Goal: Information Seeking & Learning: Compare options

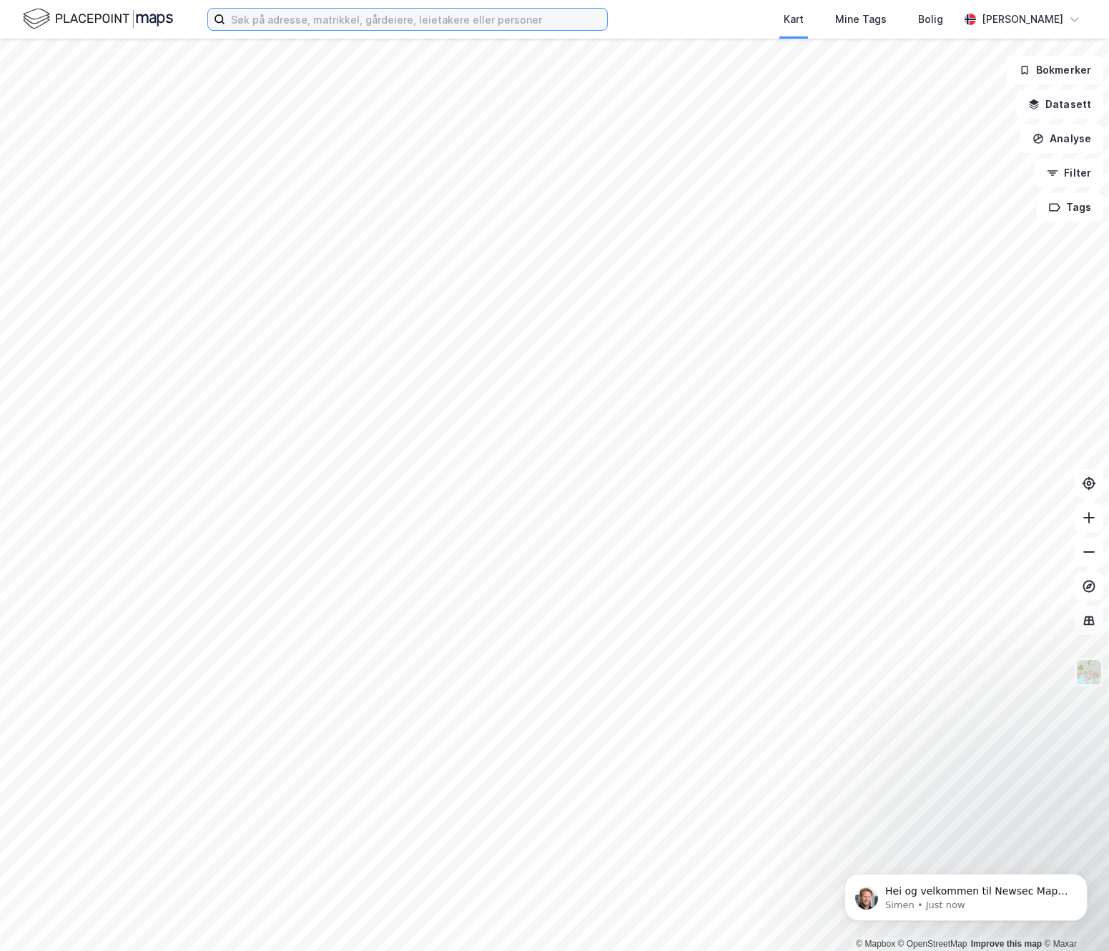
click at [377, 20] on input at bounding box center [416, 19] width 382 height 21
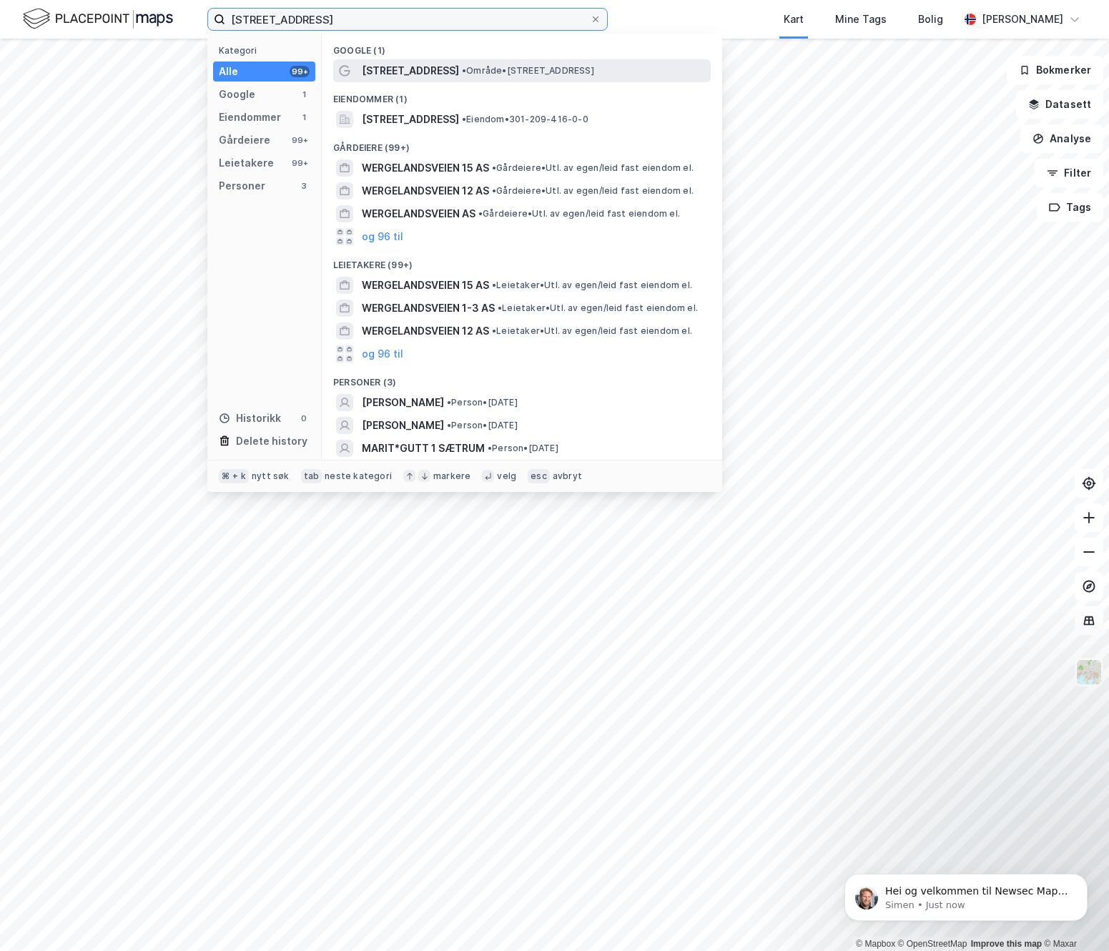
type input "[STREET_ADDRESS]"
click at [397, 71] on span "[STREET_ADDRESS]" at bounding box center [410, 70] width 97 height 17
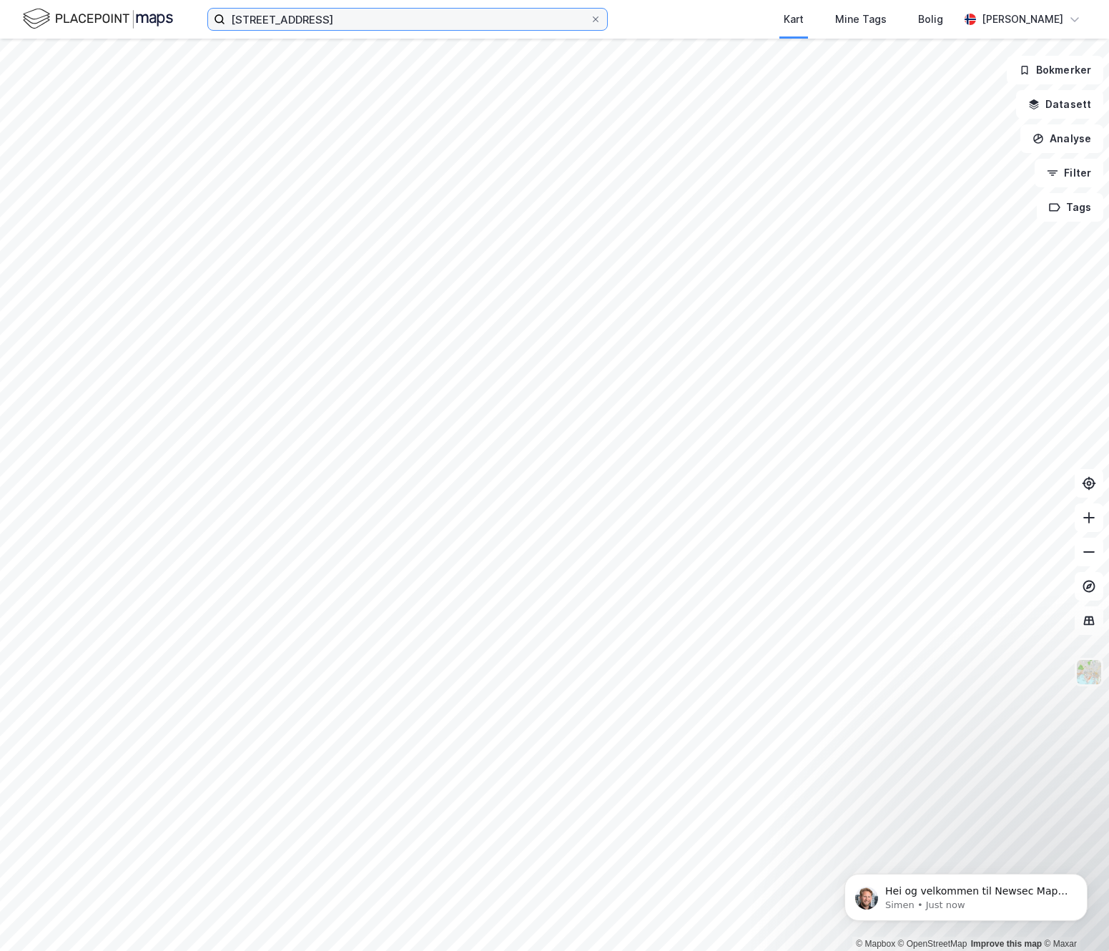
click at [400, 14] on input "[STREET_ADDRESS]" at bounding box center [407, 19] width 365 height 21
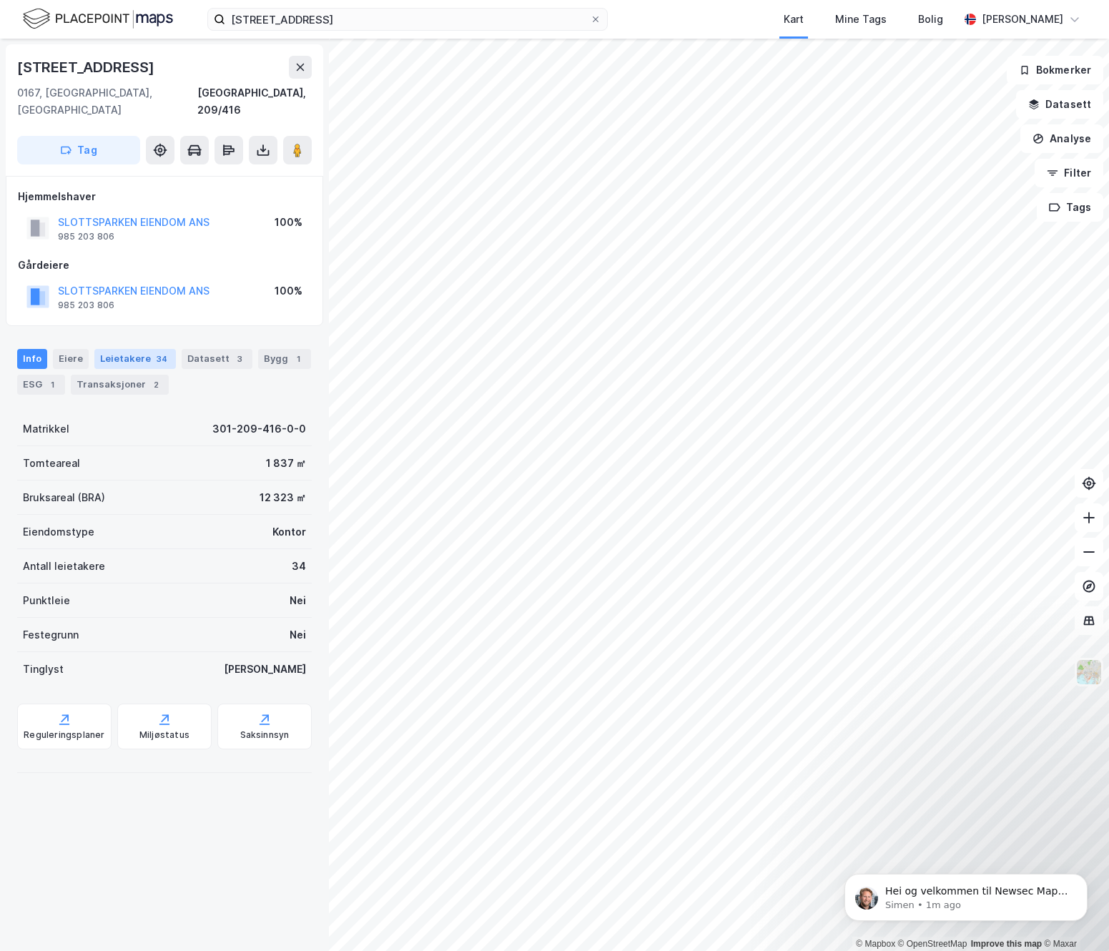
click at [116, 349] on div "Leietakere 34" at bounding box center [134, 359] width 81 height 20
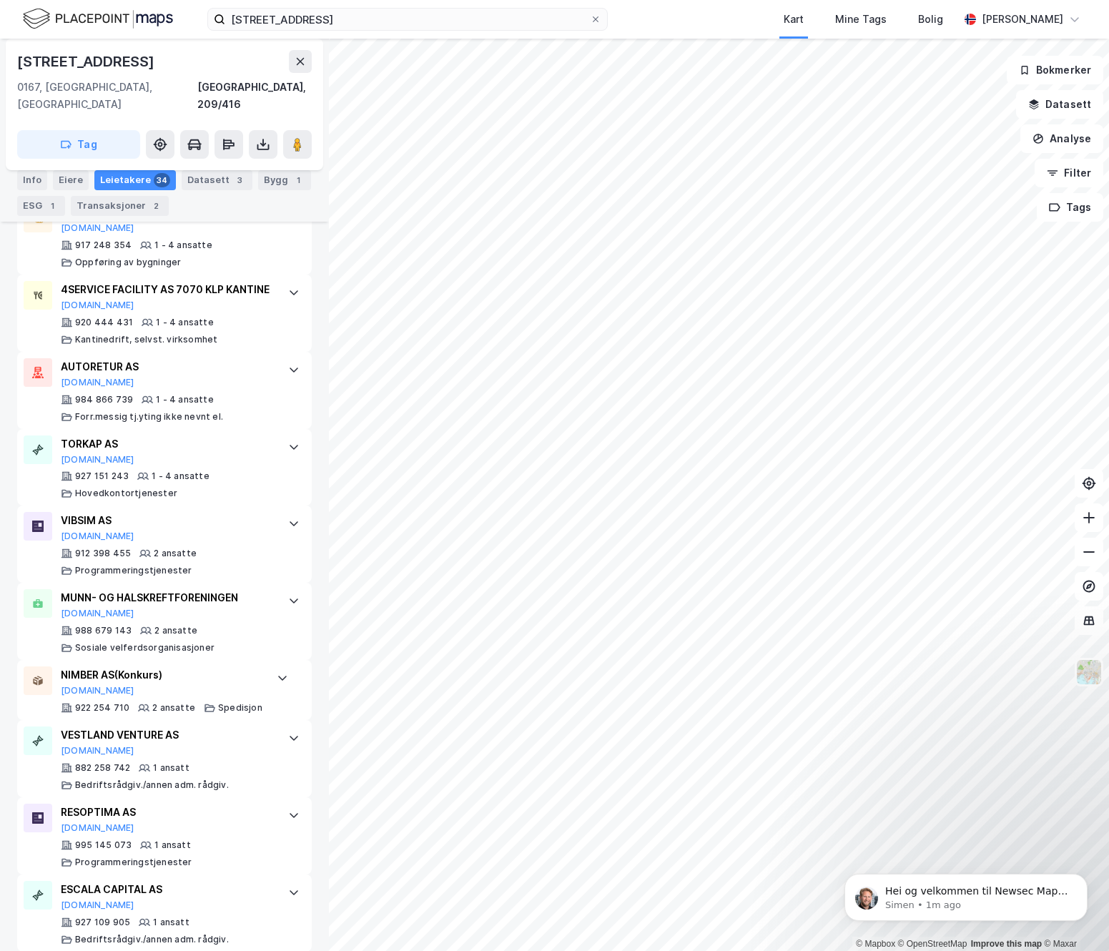
scroll to position [2401, 0]
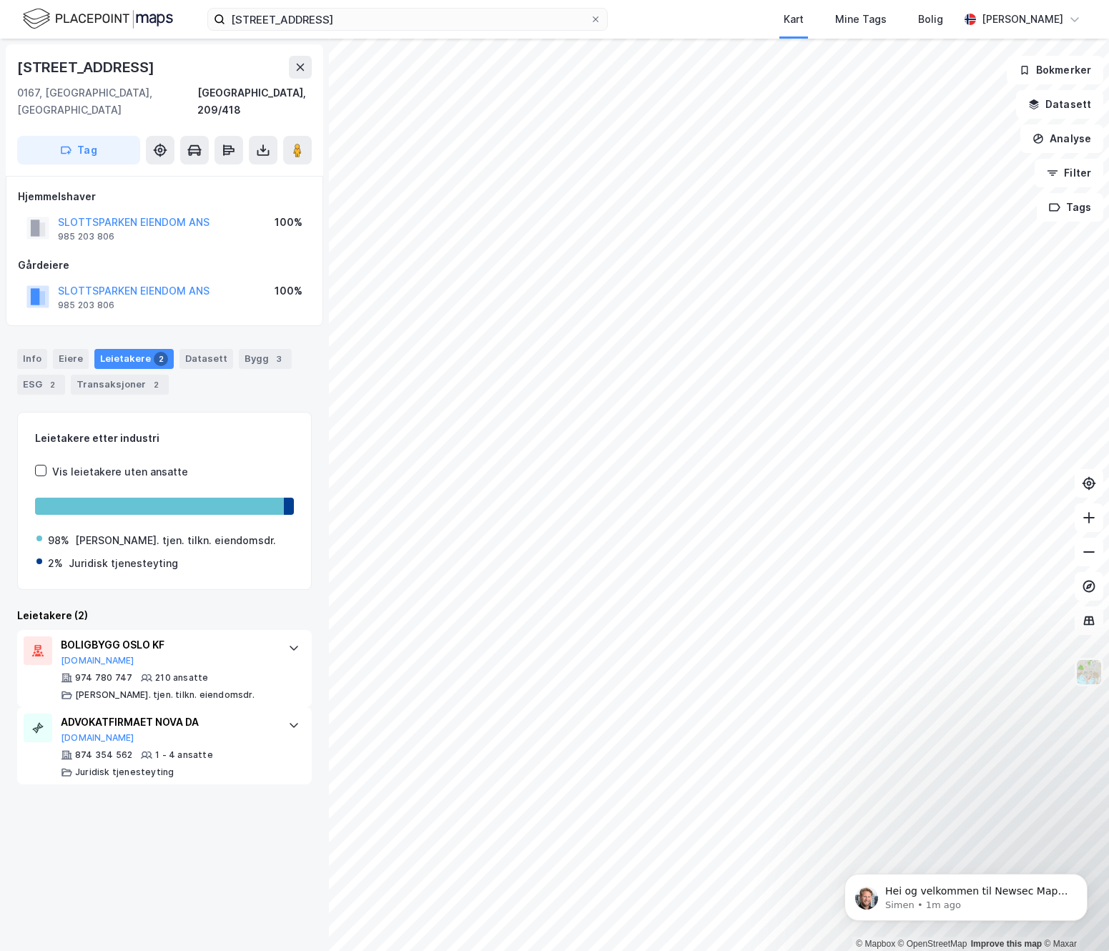
click at [136, 349] on div "Leietakere 2" at bounding box center [133, 359] width 79 height 20
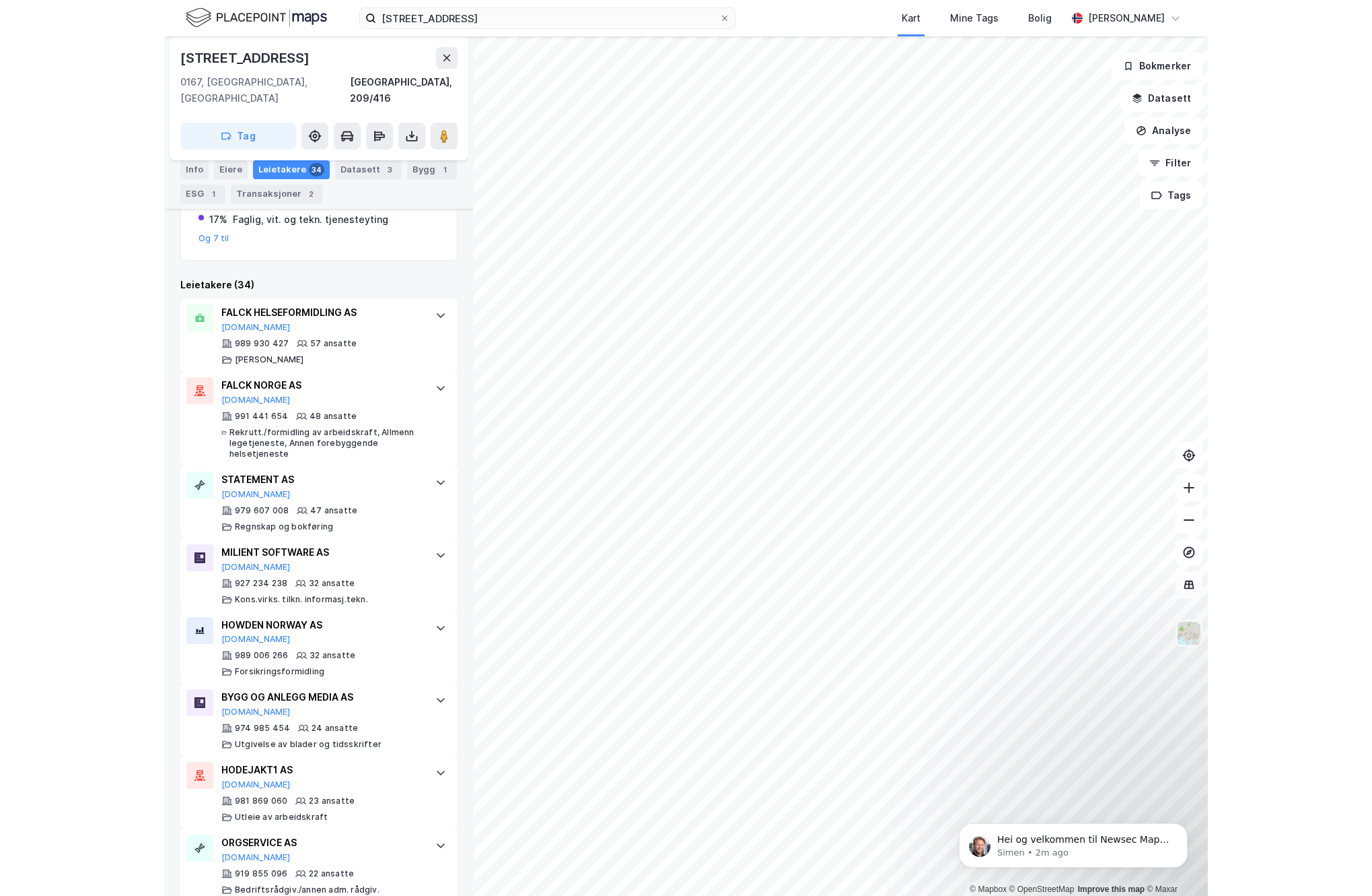
scroll to position [341, 0]
